Goal: Task Accomplishment & Management: Manage account settings

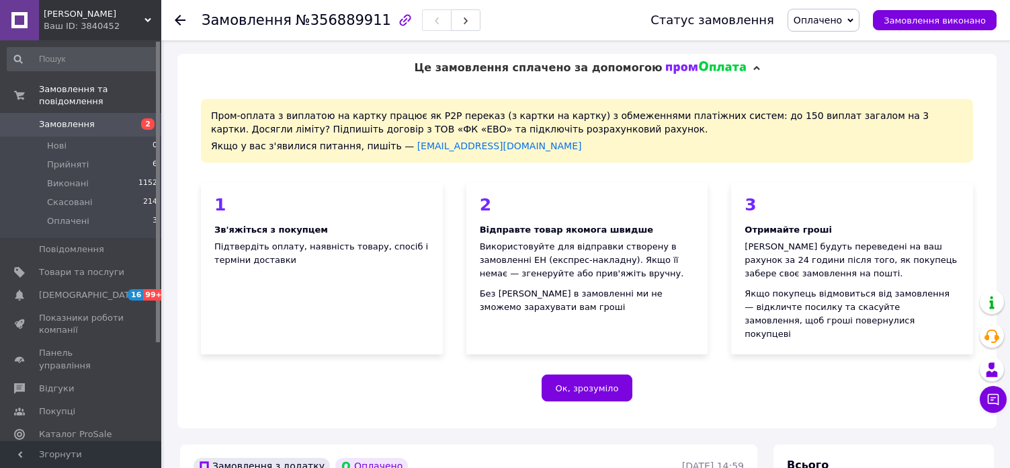
scroll to position [336, 0]
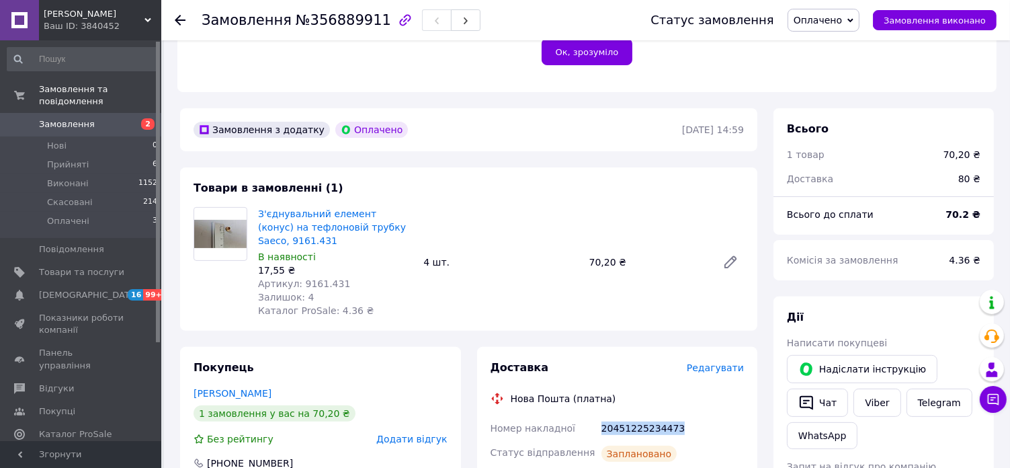
click at [78, 118] on span "Замовлення" at bounding box center [67, 124] width 56 height 12
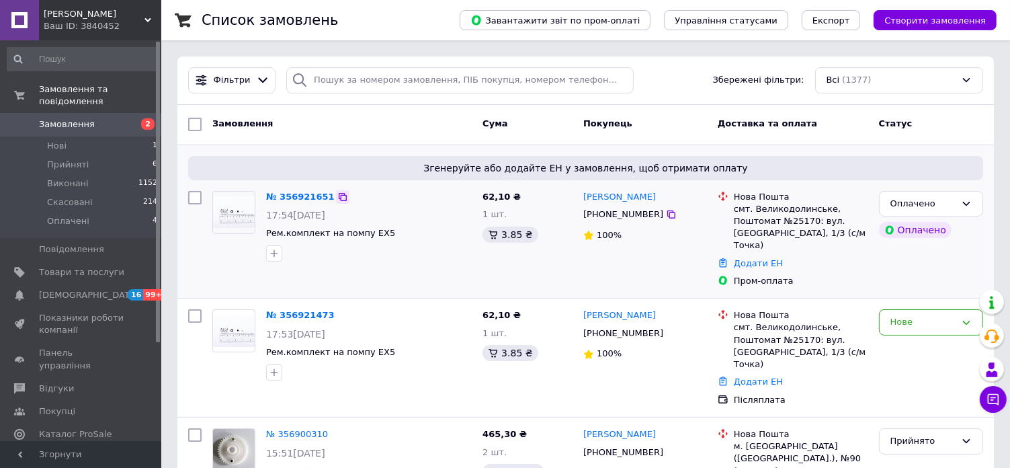
click at [337, 196] on icon at bounding box center [342, 197] width 11 height 11
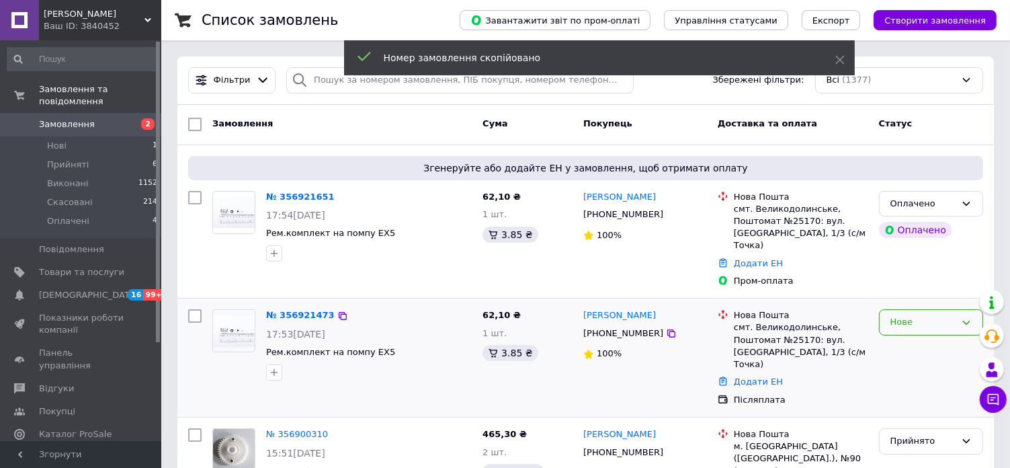
click at [920, 315] on div "Нове" at bounding box center [923, 322] width 65 height 14
drag, startPoint x: 911, startPoint y: 386, endPoint x: 767, endPoint y: 344, distance: 150.0
click at [910, 387] on li "Скасовано" at bounding box center [931, 399] width 103 height 25
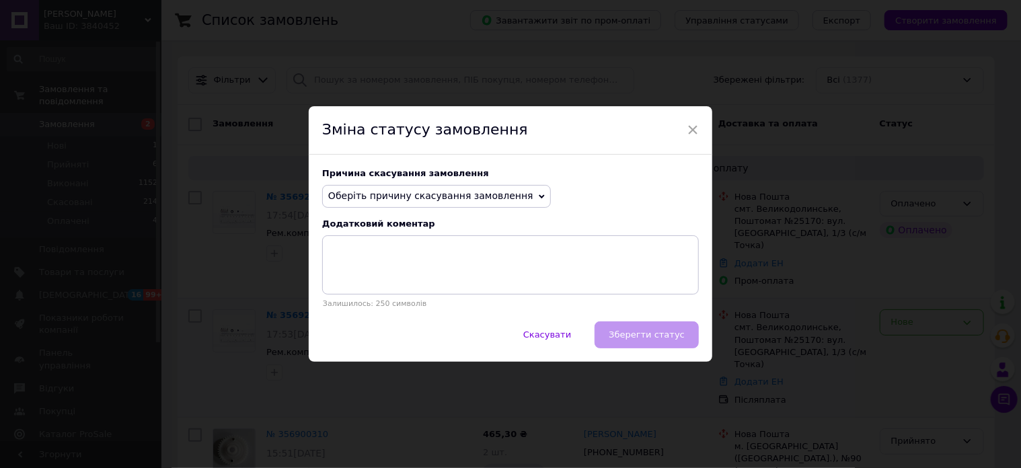
click at [411, 190] on span "Оберіть причину скасування замовлення" at bounding box center [430, 195] width 205 height 11
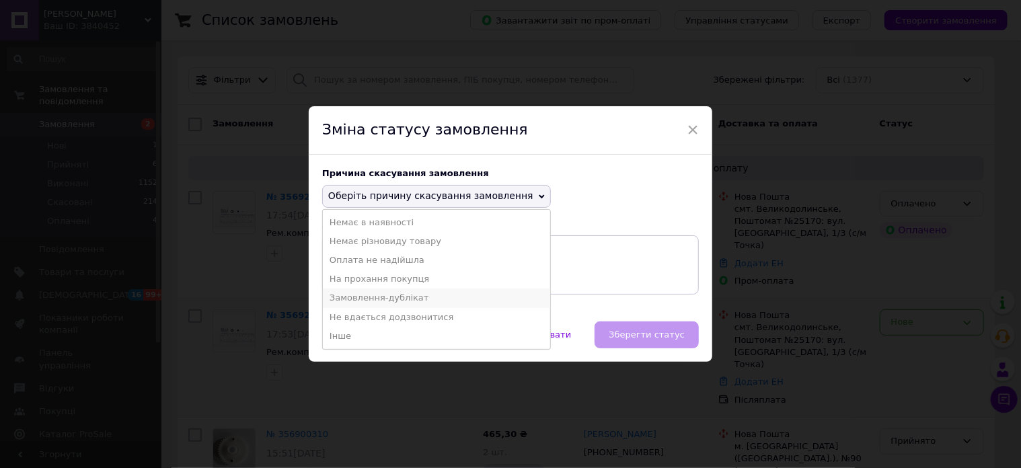
click at [389, 299] on li "Замовлення-дублікат" at bounding box center [436, 297] width 227 height 19
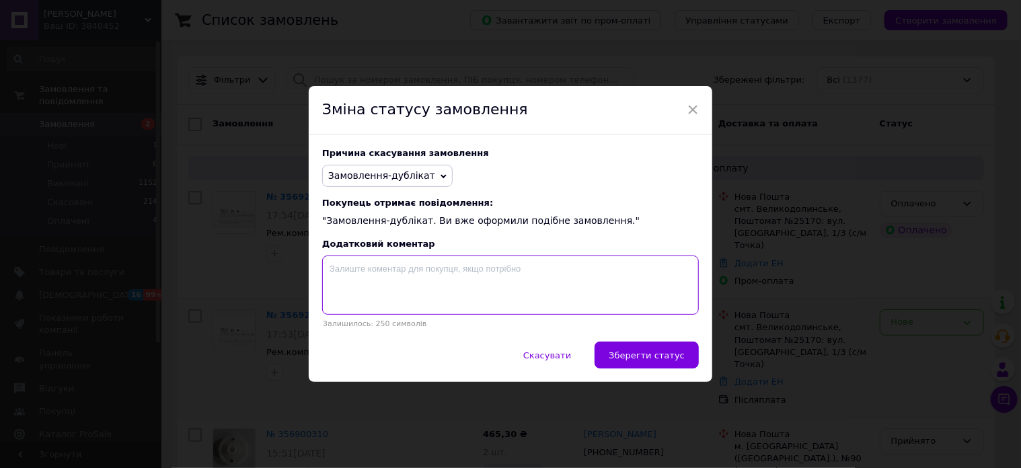
click at [470, 291] on textarea at bounding box center [510, 284] width 376 height 59
paste textarea "356921651"
click at [331, 276] on textarea "356921651" at bounding box center [510, 284] width 376 height 59
type textarea "до 356921651"
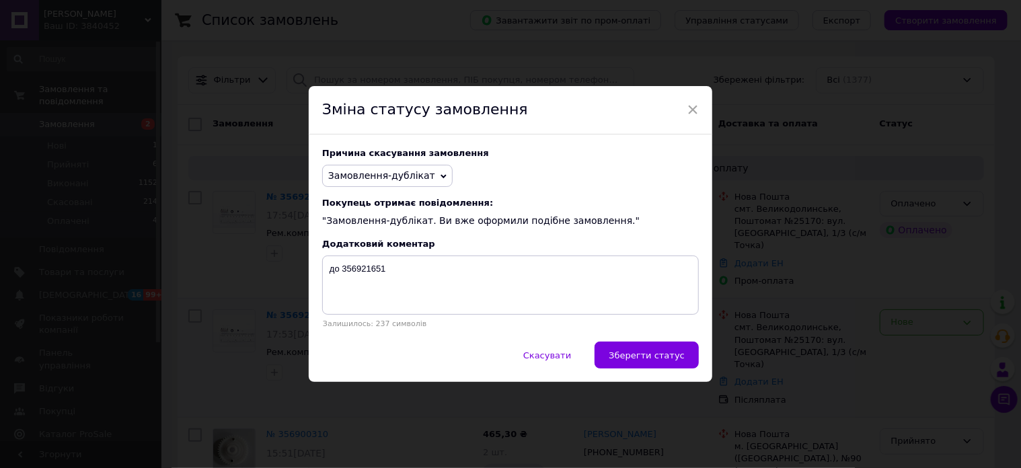
click at [665, 359] on span "Зберегти статус" at bounding box center [646, 355] width 76 height 10
